Goal: Navigation & Orientation: Find specific page/section

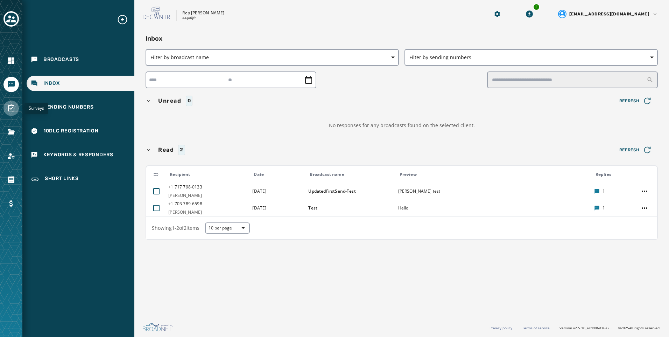
click at [7, 105] on link "Navigate to Surveys" at bounding box center [10, 107] width 15 height 15
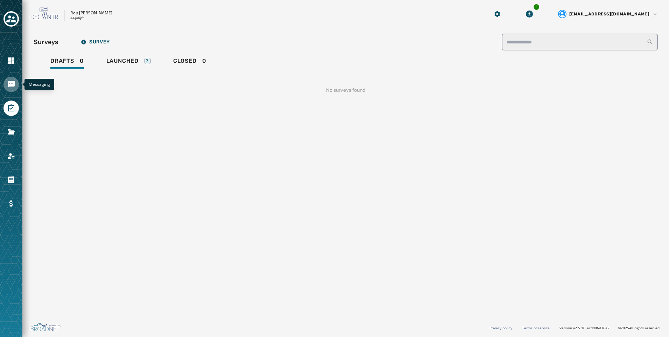
click at [15, 82] on icon "Navigate to Messaging" at bounding box center [11, 84] width 7 height 7
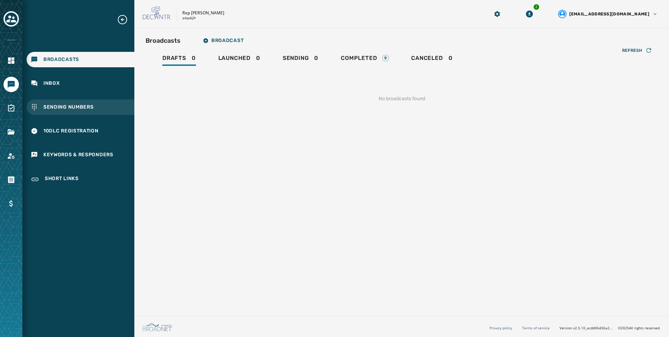
click at [83, 102] on div "Sending Numbers" at bounding box center [81, 106] width 108 height 15
